Goal: Transaction & Acquisition: Subscribe to service/newsletter

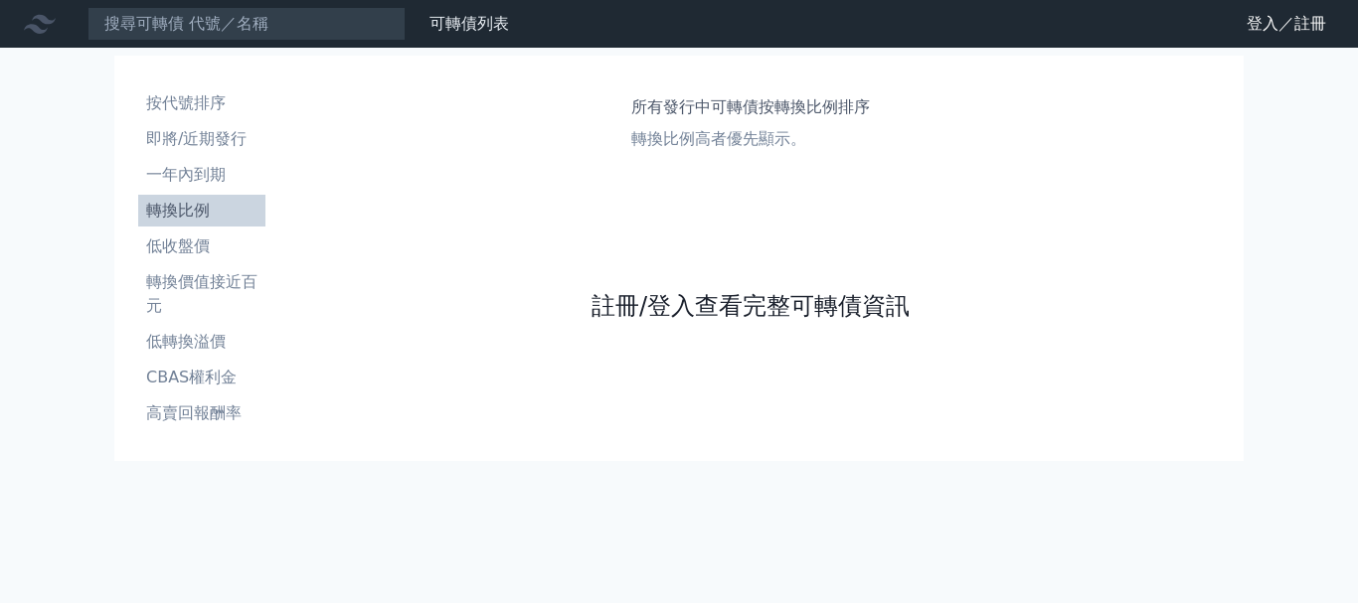
click at [685, 307] on link "註冊/登入查看完整可轉債資訊" at bounding box center [750, 306] width 318 height 32
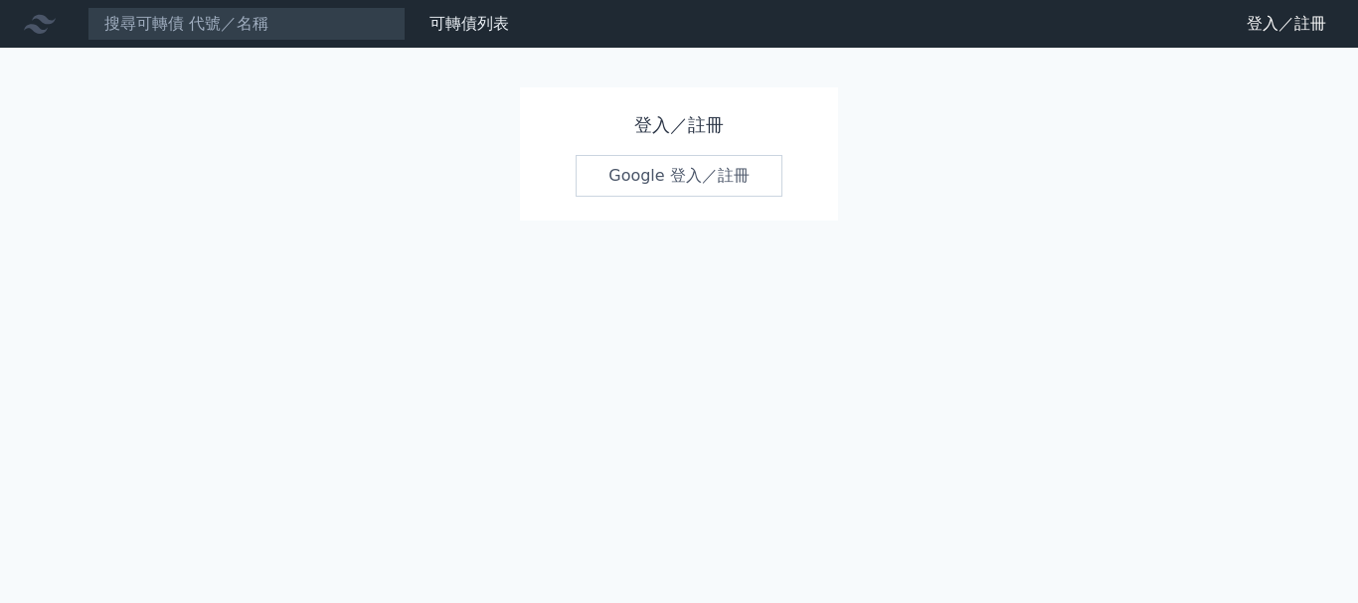
click at [637, 169] on link "Google 登入／註冊" at bounding box center [678, 176] width 207 height 42
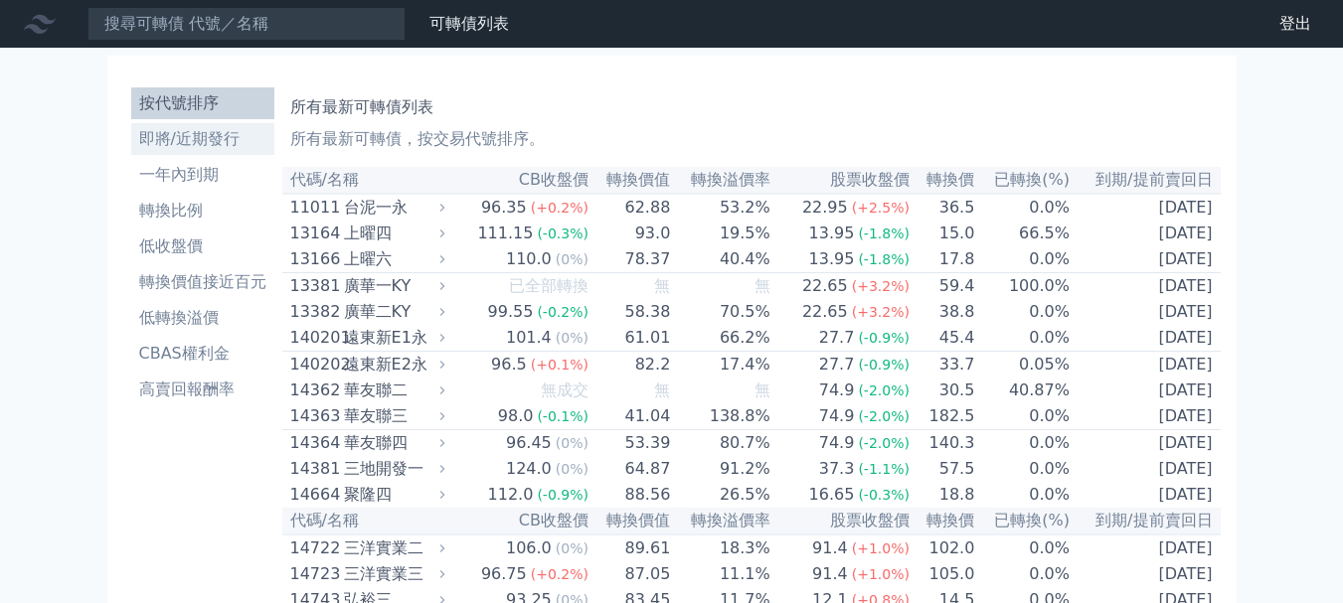
click at [228, 136] on li "即將/近期發行" at bounding box center [202, 139] width 143 height 24
